Goal: Task Accomplishment & Management: Manage account settings

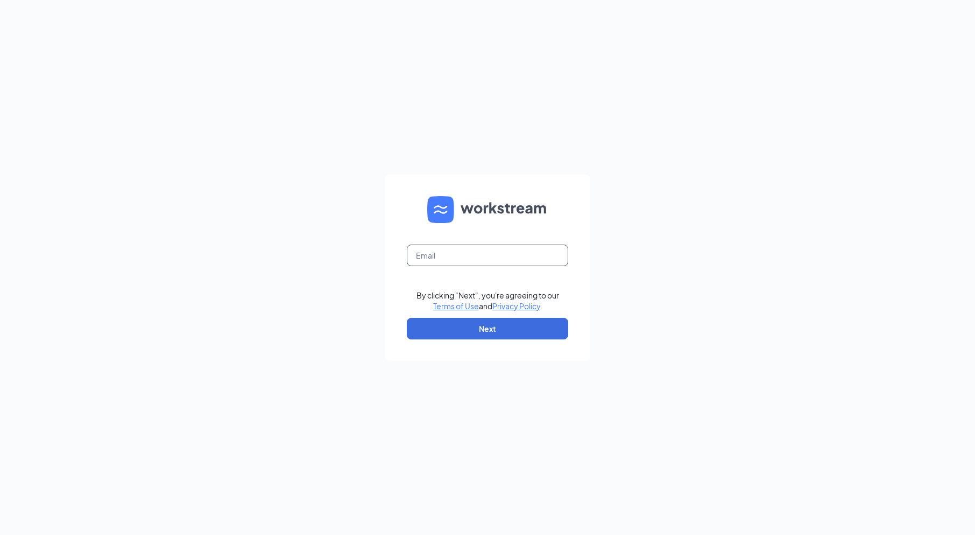
click at [447, 259] on input "text" at bounding box center [487, 255] width 161 height 22
type input "[EMAIL_ADDRESS][DOMAIN_NAME]"
click at [494, 323] on button "Next" at bounding box center [487, 329] width 161 height 22
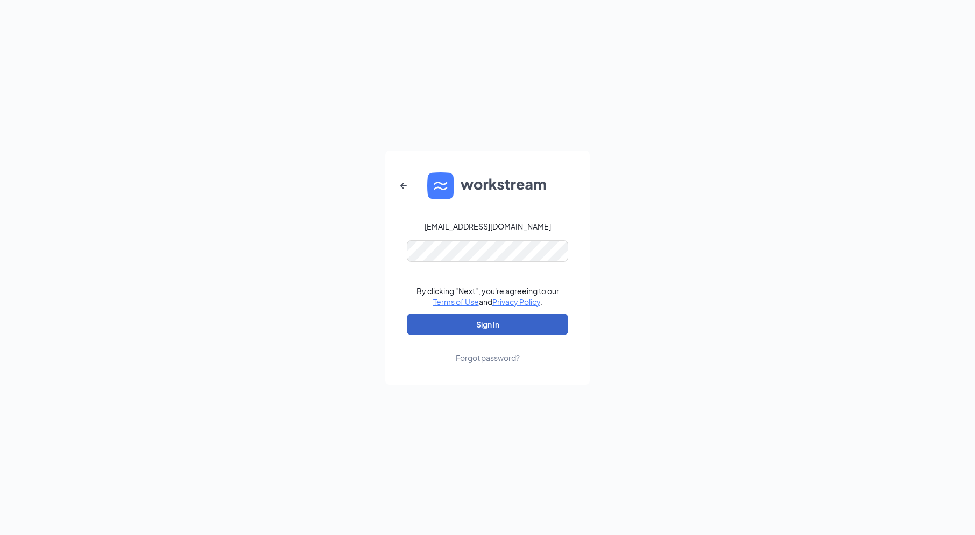
click at [521, 327] on button "Sign In" at bounding box center [487, 324] width 161 height 22
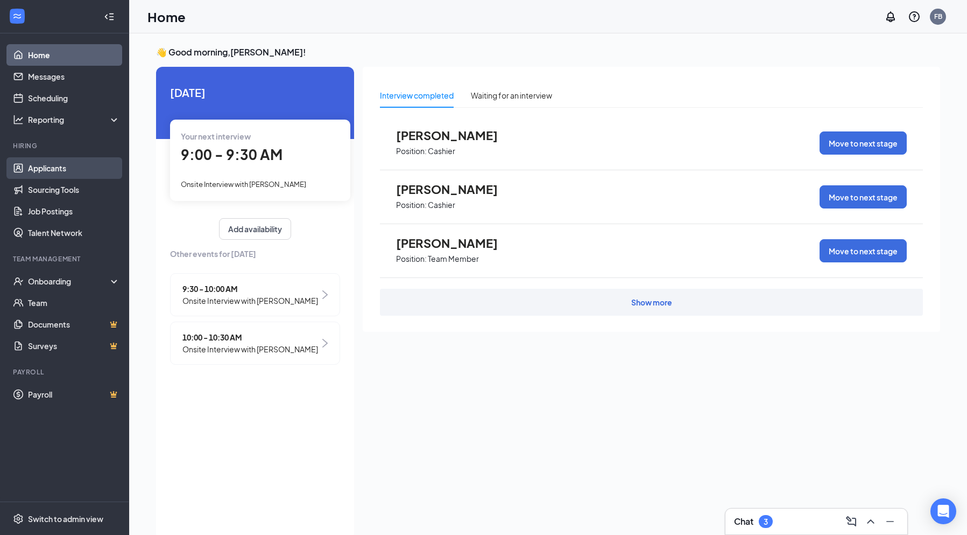
click at [75, 173] on link "Applicants" at bounding box center [74, 168] width 92 height 22
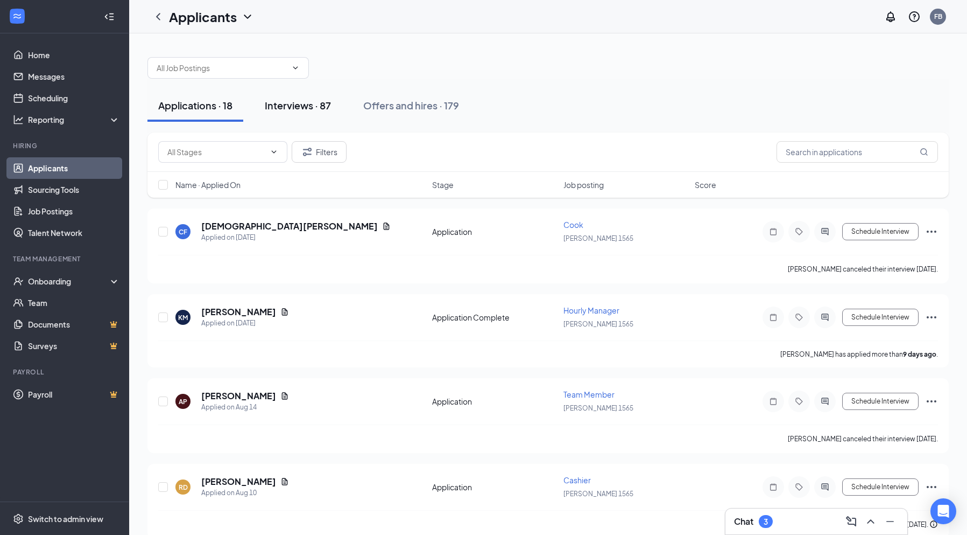
click at [322, 106] on div "Interviews · 87" at bounding box center [298, 105] width 66 height 13
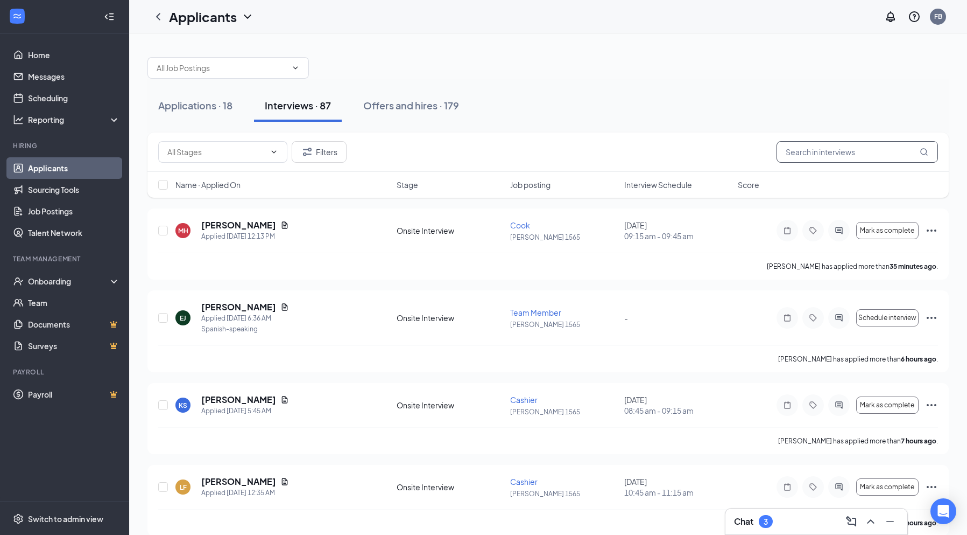
click at [831, 154] on input "text" at bounding box center [857, 152] width 161 height 22
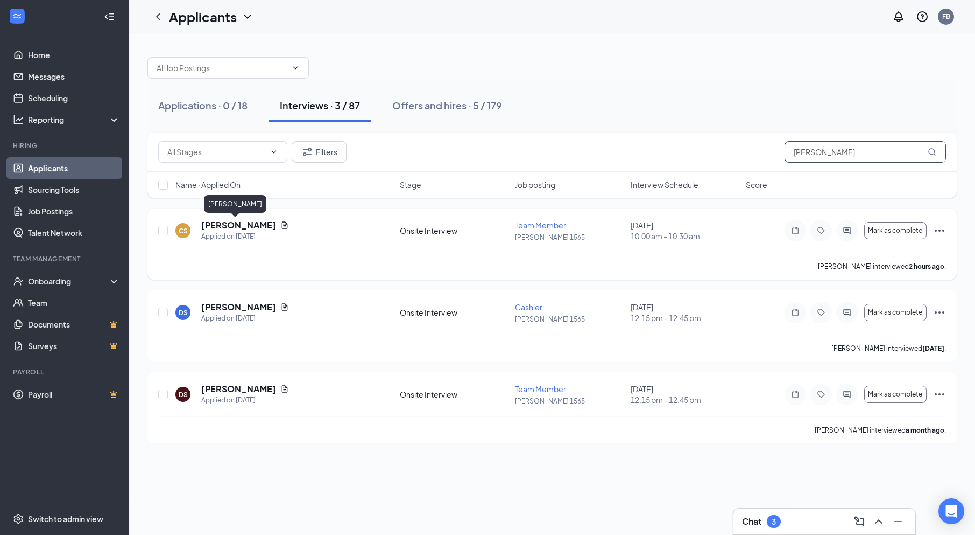
type input "[PERSON_NAME]"
click at [237, 221] on h5 "[PERSON_NAME]" at bounding box center [238, 225] width 75 height 12
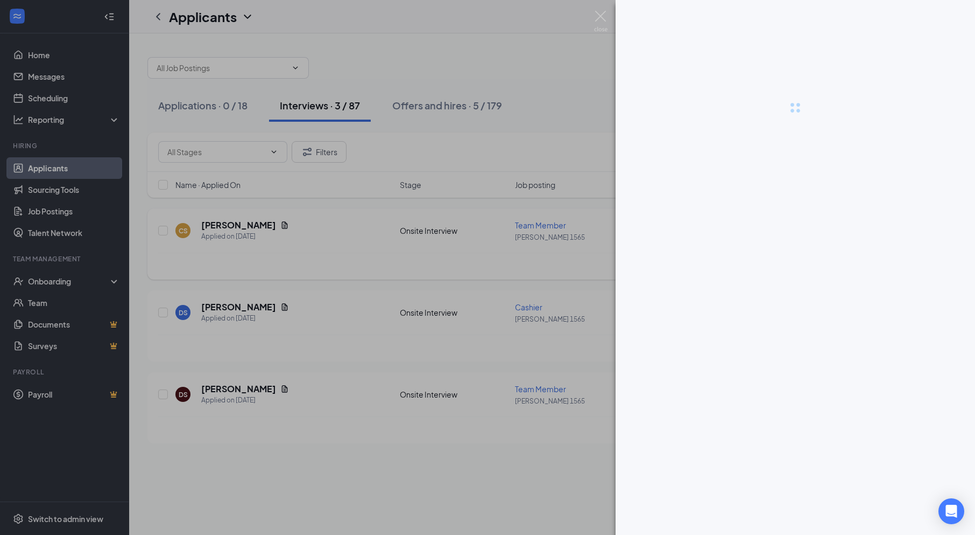
click at [237, 221] on div at bounding box center [487, 267] width 975 height 535
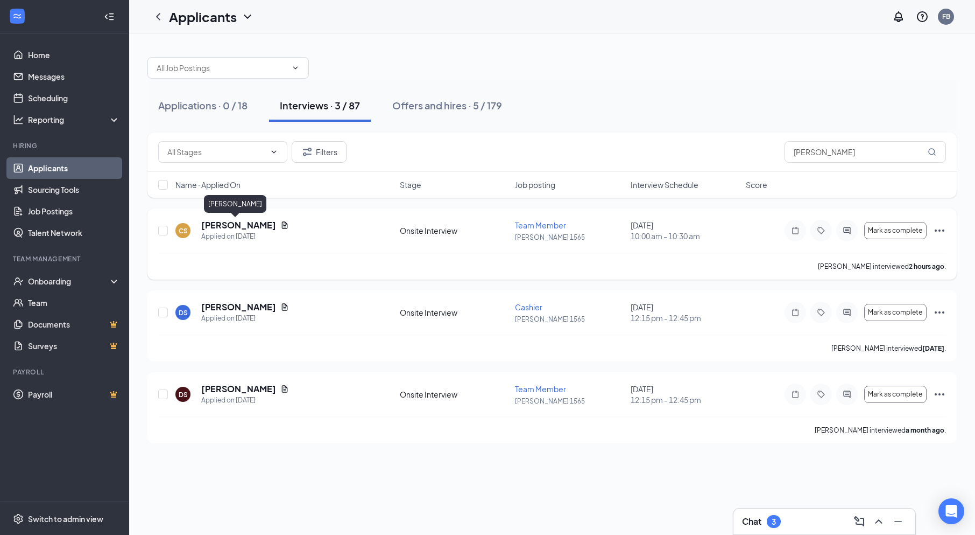
click at [237, 221] on h5 "[PERSON_NAME]" at bounding box center [238, 225] width 75 height 12
click at [237, 221] on div "CS [PERSON_NAME] Team Member at [PERSON_NAME] 1565 Add a tag Onsite Interview w…" at bounding box center [487, 267] width 975 height 535
click at [237, 221] on h5 "[PERSON_NAME]" at bounding box center [238, 225] width 75 height 12
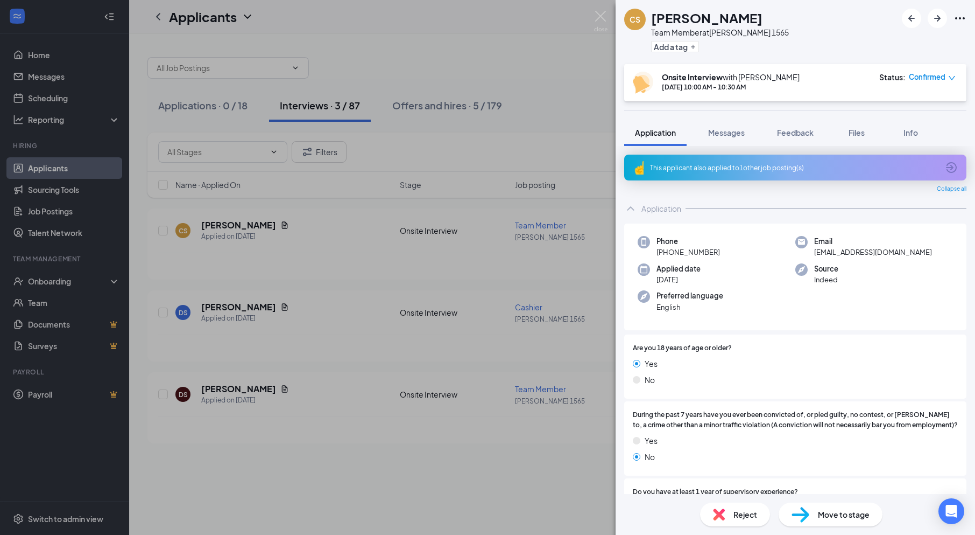
click at [952, 78] on icon "down" at bounding box center [952, 78] width 8 height 8
click at [806, 126] on button "Feedback" at bounding box center [795, 132] width 58 height 27
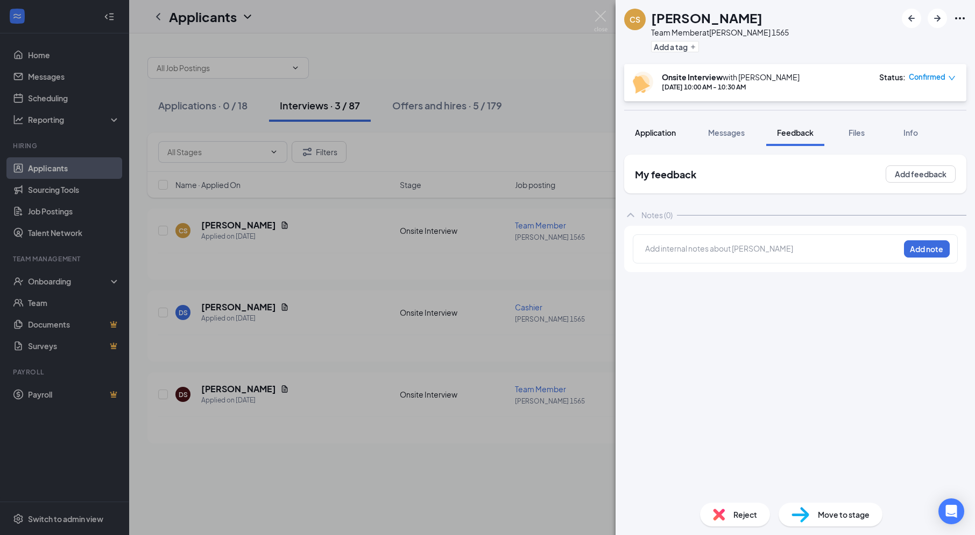
click at [656, 142] on button "Application" at bounding box center [655, 132] width 62 height 27
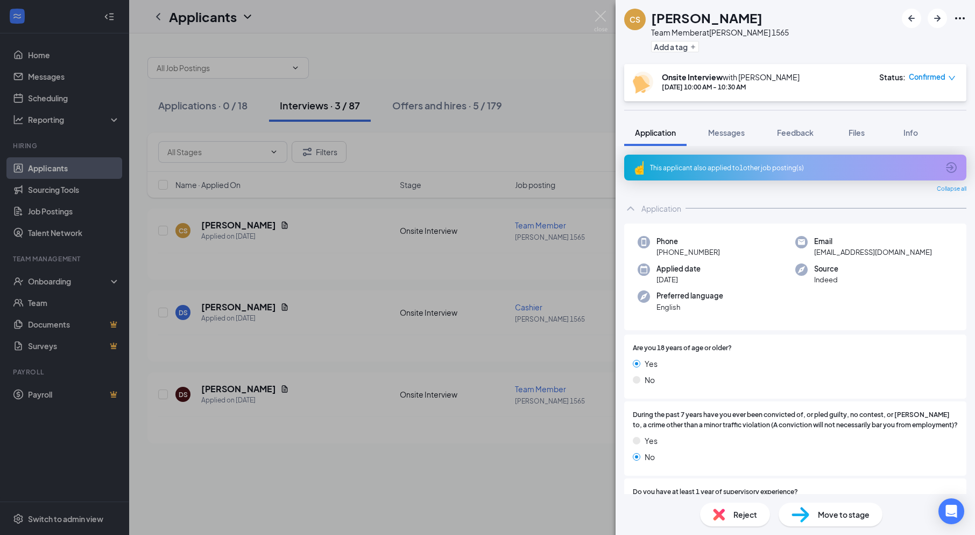
click at [656, 136] on span "Application" at bounding box center [655, 133] width 41 height 10
click at [829, 515] on span "Move to stage" at bounding box center [844, 514] width 52 height 12
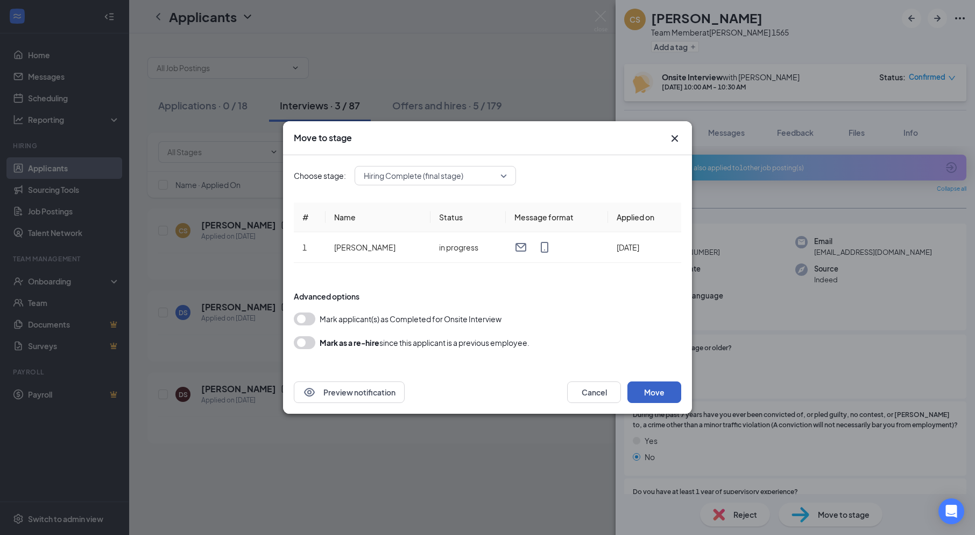
click at [641, 396] on button "Move" at bounding box center [655, 392] width 54 height 22
click at [641, 396] on button "submit" at bounding box center [655, 392] width 54 height 22
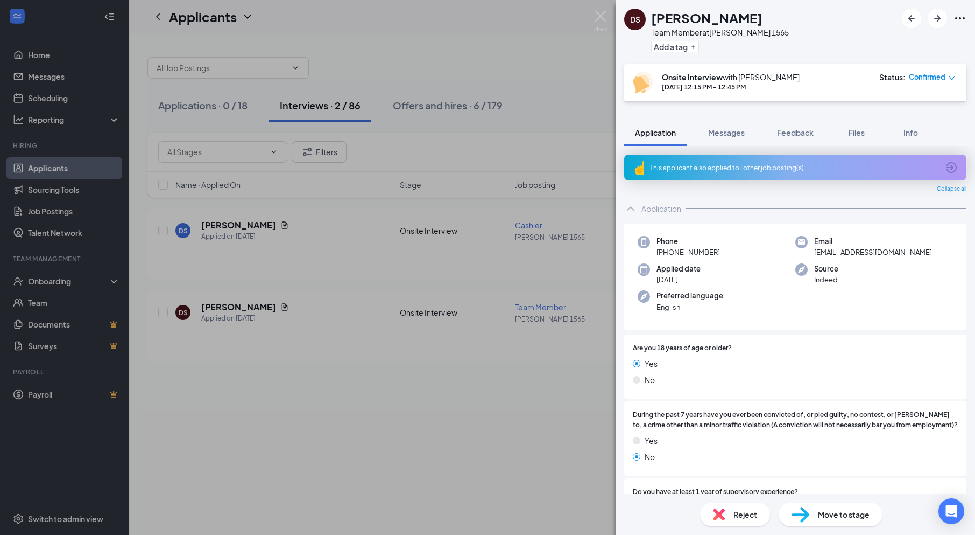
click at [367, 422] on div "DS [PERSON_NAME] Team Member at [PERSON_NAME] 1565 Add a tag Onsite Interview w…" at bounding box center [487, 267] width 975 height 535
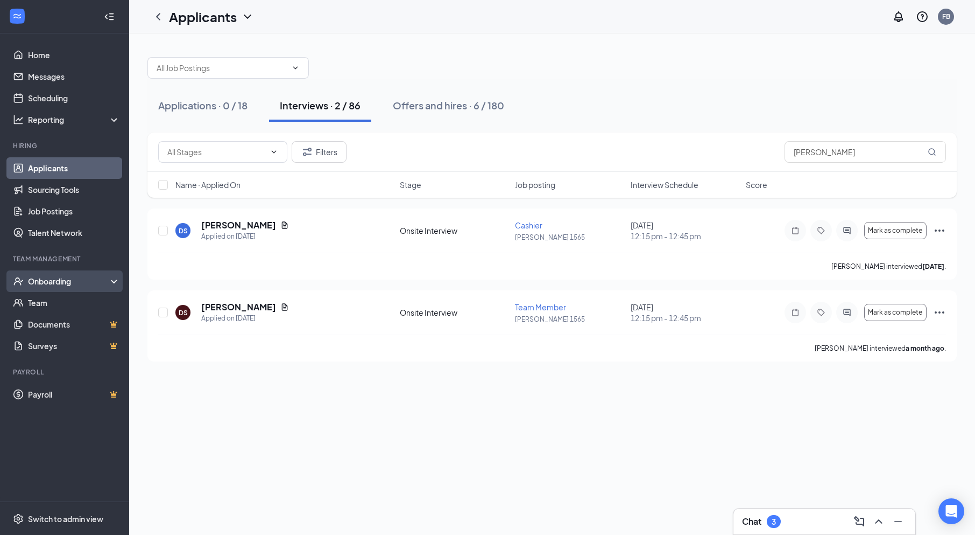
click at [75, 280] on div "Onboarding" at bounding box center [69, 281] width 83 height 11
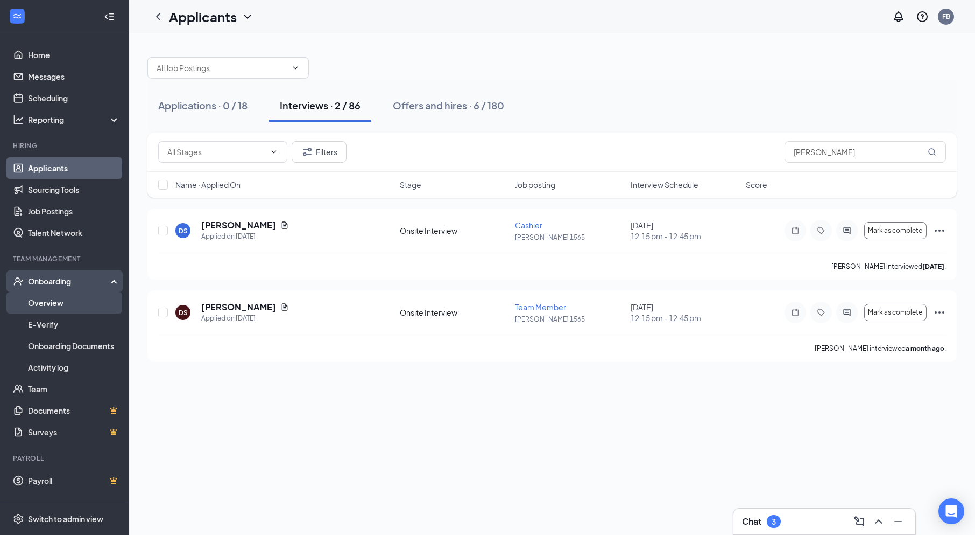
click at [58, 300] on link "Overview" at bounding box center [74, 303] width 92 height 22
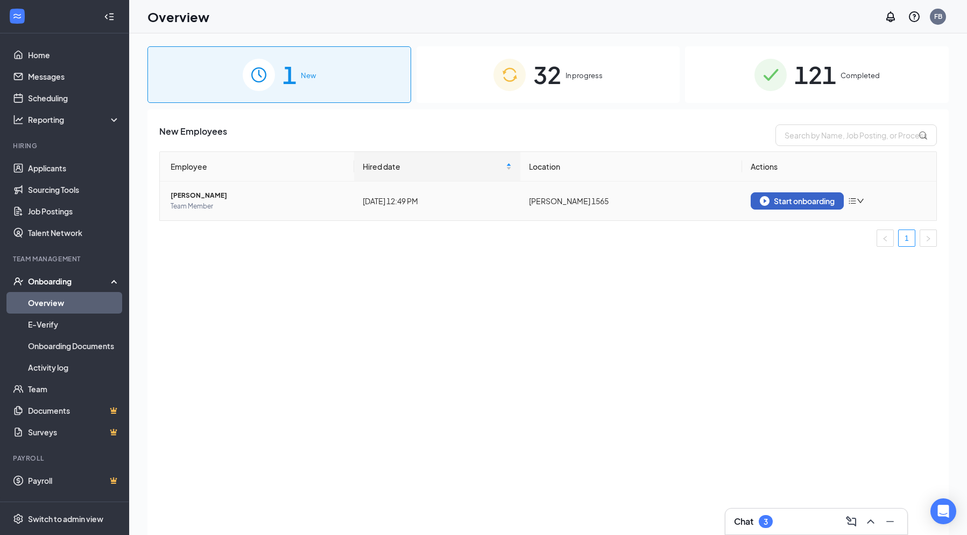
click at [811, 198] on div "Start onboarding" at bounding box center [797, 201] width 75 height 10
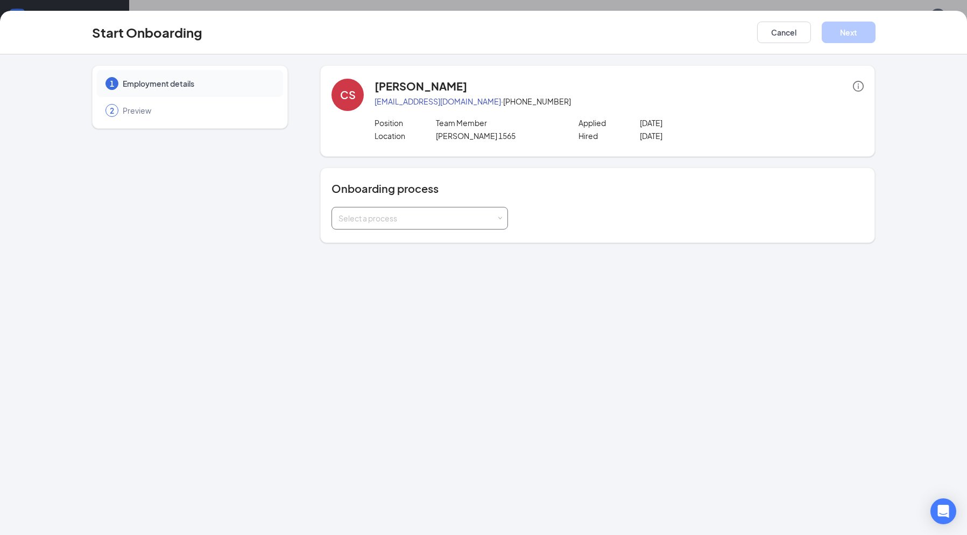
click at [499, 216] on span at bounding box center [500, 218] width 5 height 5
click at [419, 279] on li "[PERSON_NAME] Onboarding" at bounding box center [420, 279] width 177 height 19
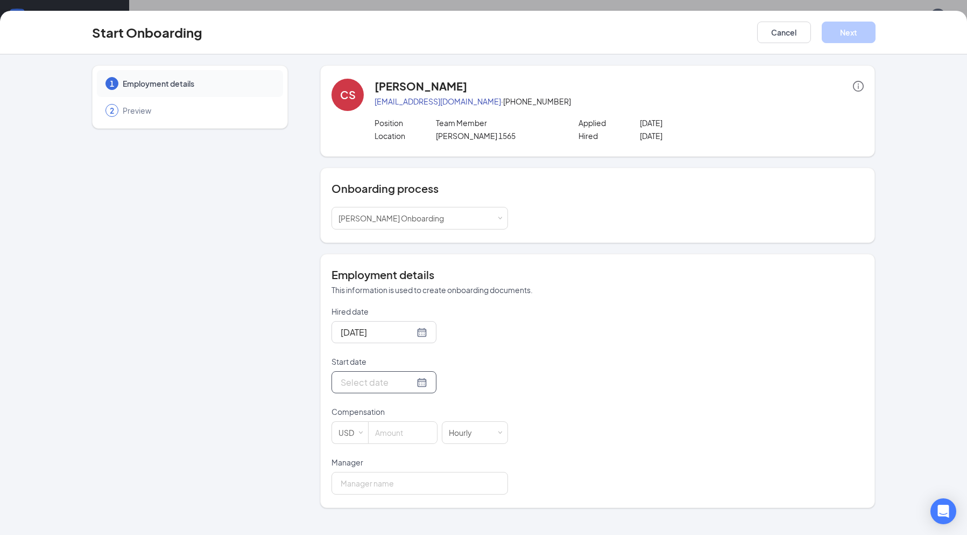
click at [412, 381] on div at bounding box center [384, 381] width 87 height 13
type input "[DATE]"
click at [428, 321] on div "28" at bounding box center [425, 318] width 13 height 13
click at [391, 438] on input at bounding box center [403, 432] width 68 height 22
type input "10"
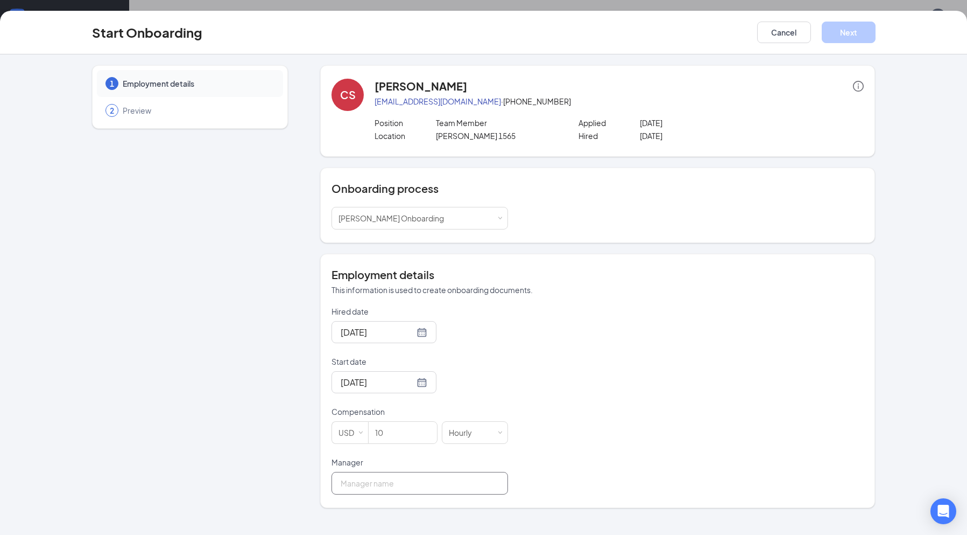
click at [416, 492] on input "Manager" at bounding box center [420, 483] width 177 height 23
type input "[PERSON_NAME]"
click at [843, 24] on button "Next" at bounding box center [849, 33] width 54 height 22
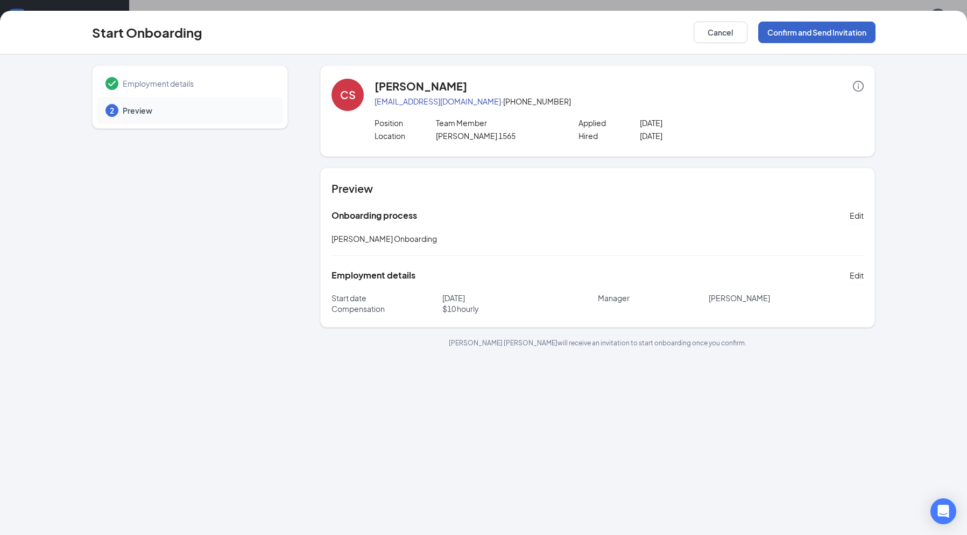
click at [822, 31] on button "Confirm and Send Invitation" at bounding box center [816, 33] width 117 height 22
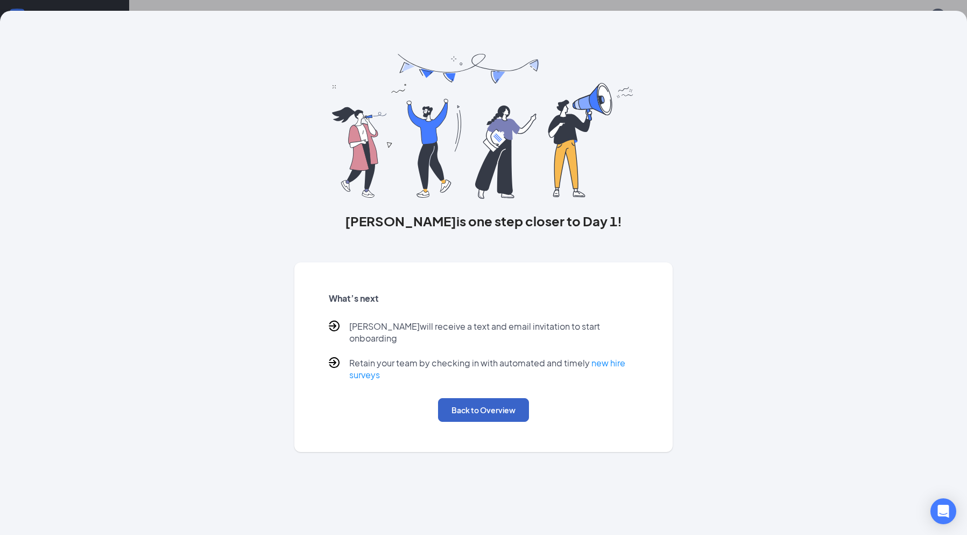
click at [497, 398] on button "Back to Overview" at bounding box center [483, 410] width 91 height 24
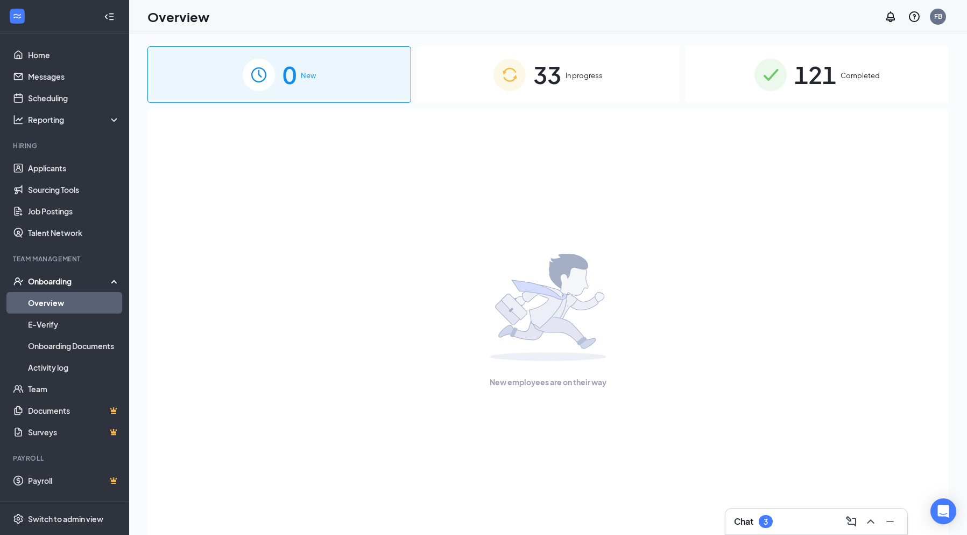
click at [829, 76] on span "121" at bounding box center [815, 74] width 42 height 37
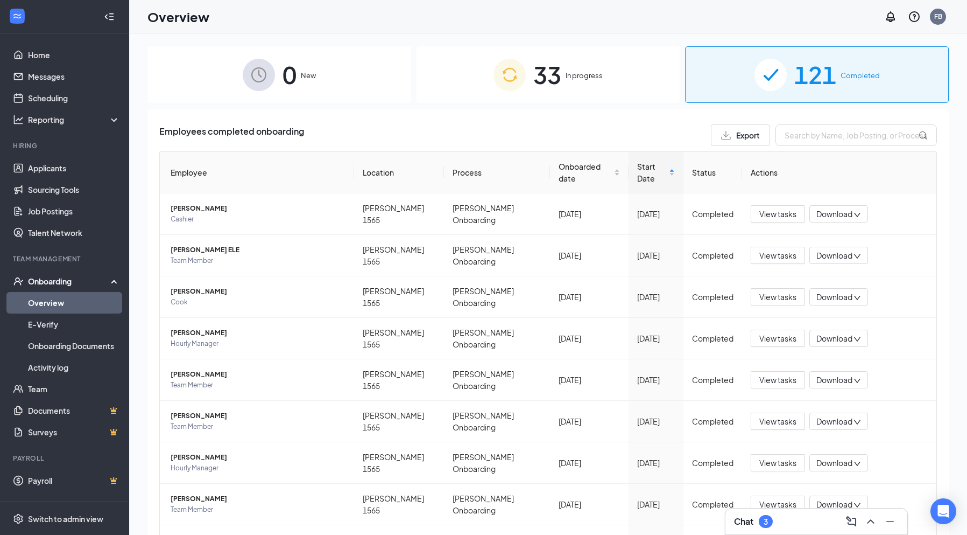
click at [52, 301] on link "Overview" at bounding box center [74, 303] width 92 height 22
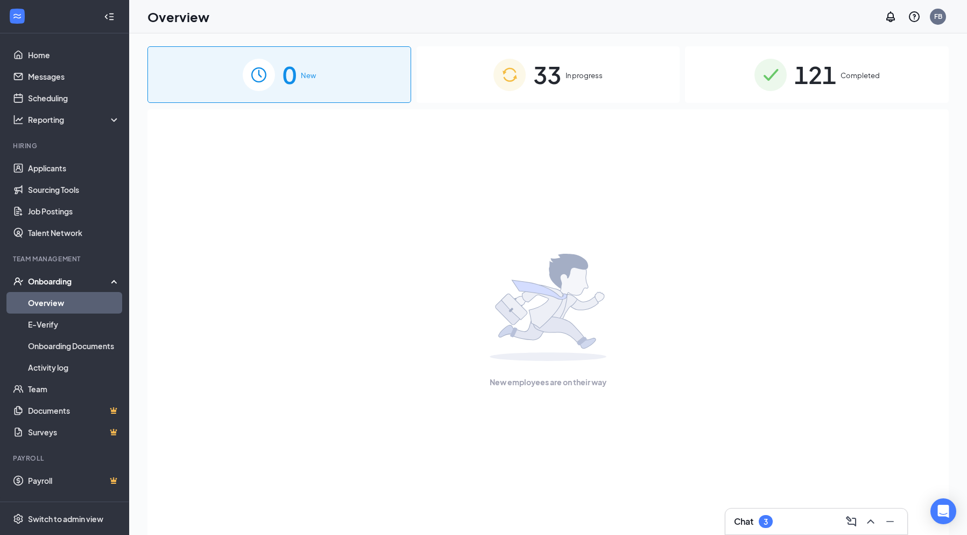
click at [55, 303] on link "Overview" at bounding box center [74, 303] width 92 height 22
click at [59, 280] on div "Onboarding" at bounding box center [69, 281] width 83 height 11
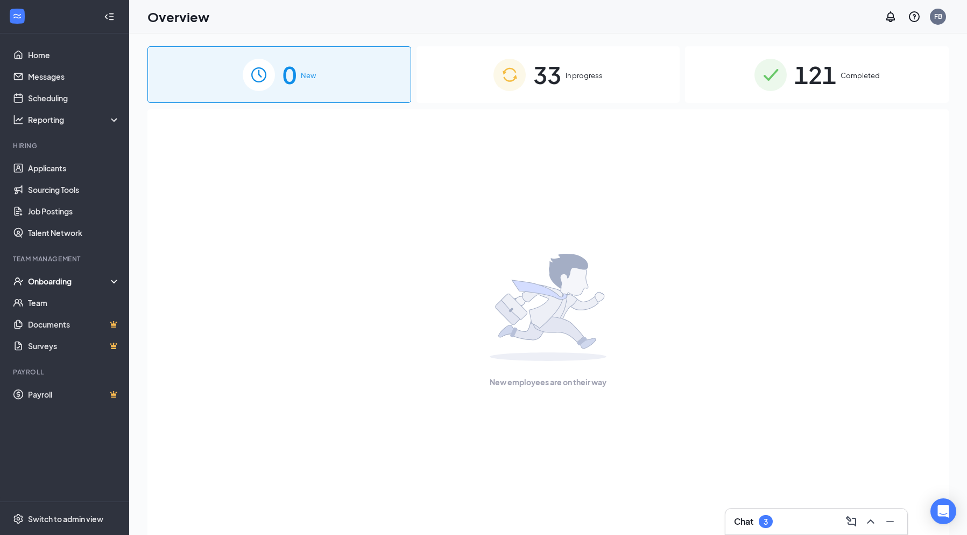
click at [585, 74] on span "In progress" at bounding box center [584, 75] width 37 height 11
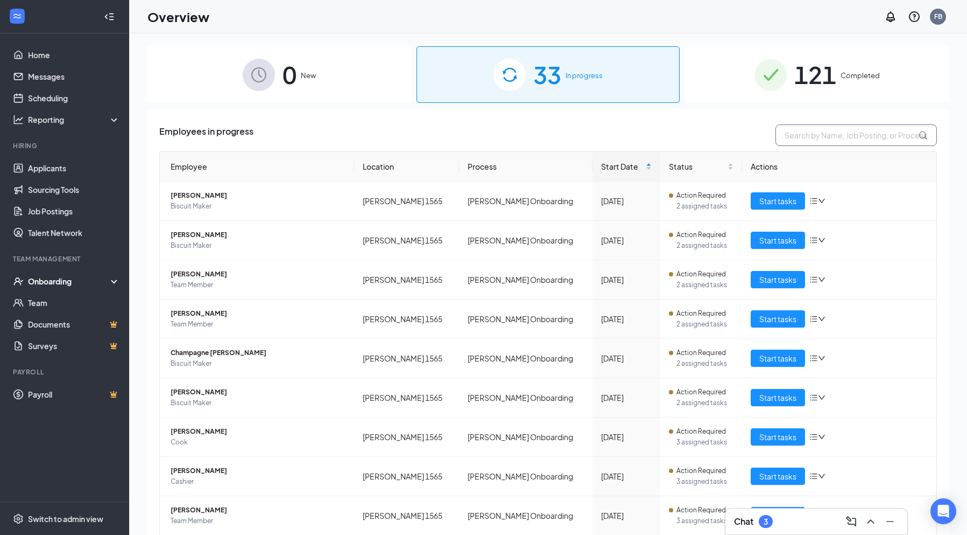
click at [841, 133] on input "text" at bounding box center [856, 135] width 161 height 22
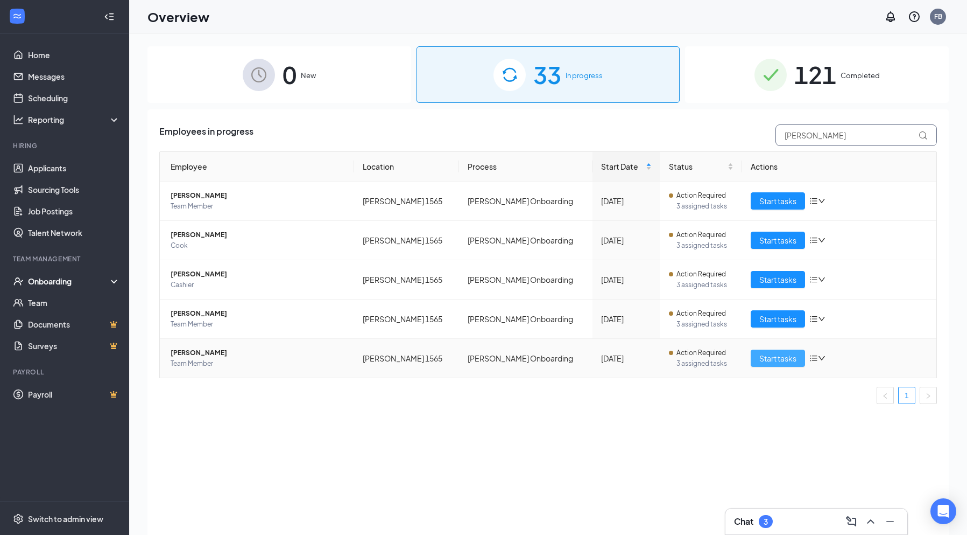
type input "[PERSON_NAME]"
click at [792, 357] on span "Start tasks" at bounding box center [777, 358] width 37 height 12
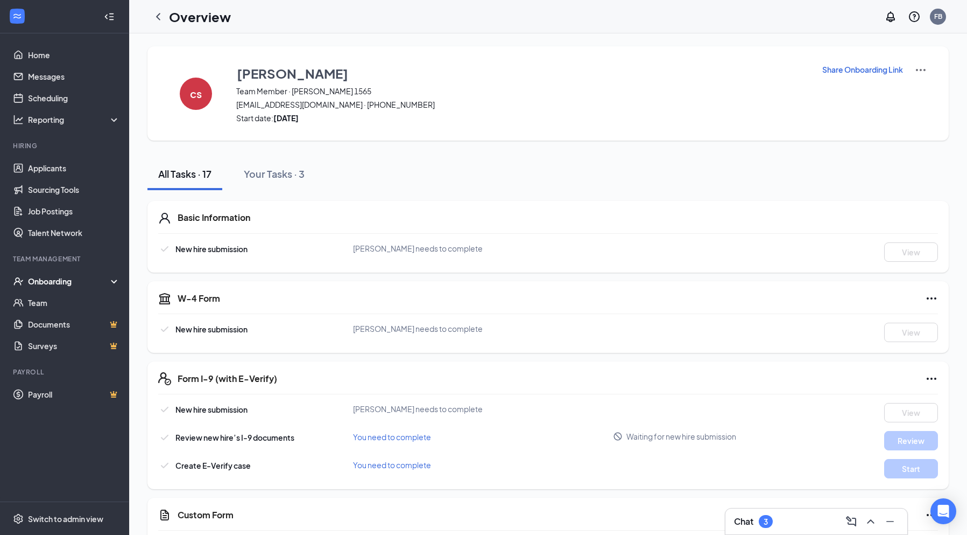
click at [82, 278] on div "Onboarding" at bounding box center [69, 281] width 83 height 11
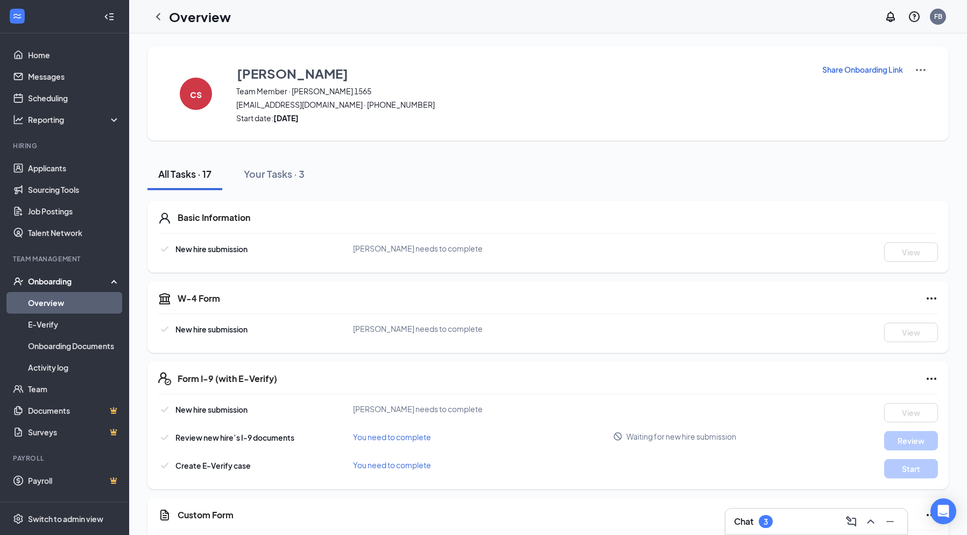
click at [94, 305] on link "Overview" at bounding box center [74, 303] width 92 height 22
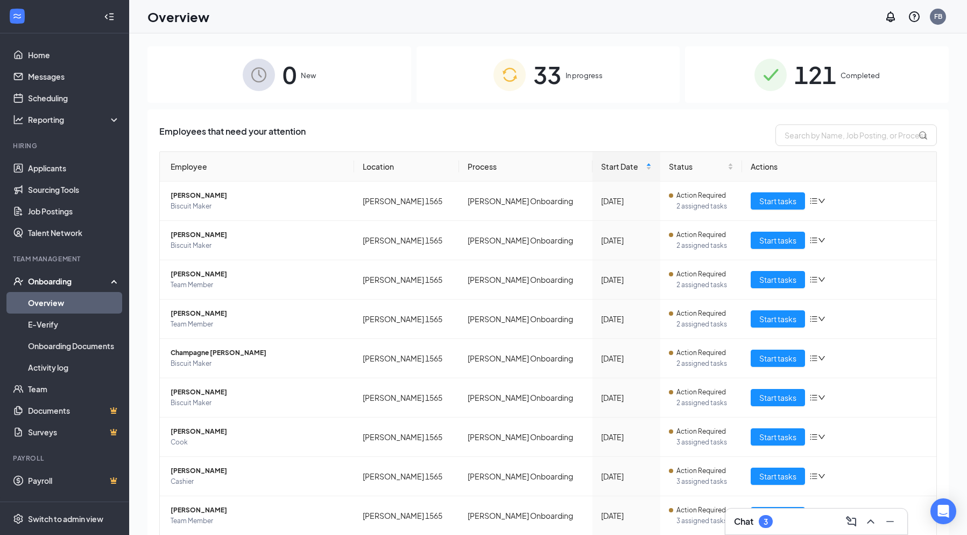
click at [586, 75] on span "In progress" at bounding box center [584, 75] width 37 height 11
